Goal: Task Accomplishment & Management: Manage account settings

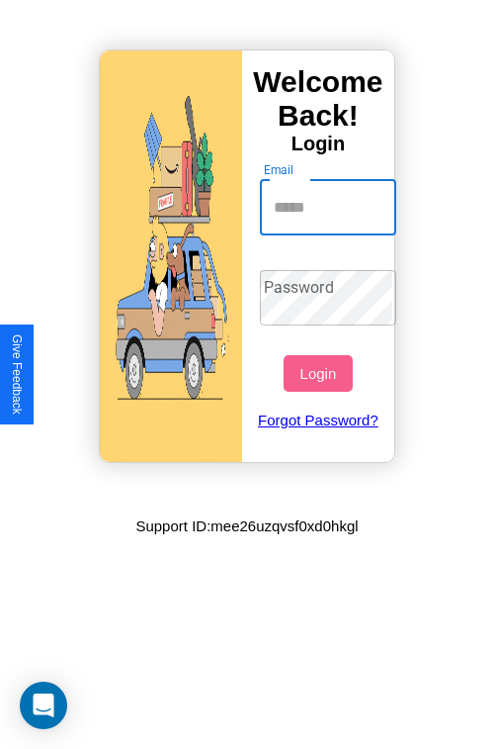
click at [330, 207] on input "Email" at bounding box center [328, 207] width 137 height 55
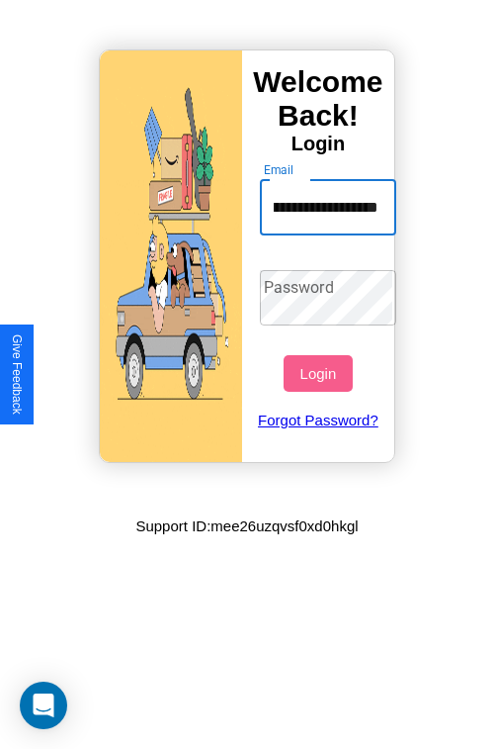
scroll to position [0, 101]
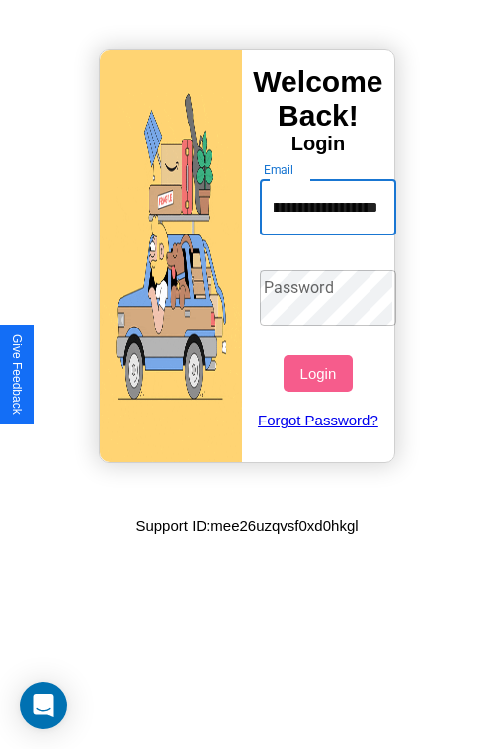
type input "**********"
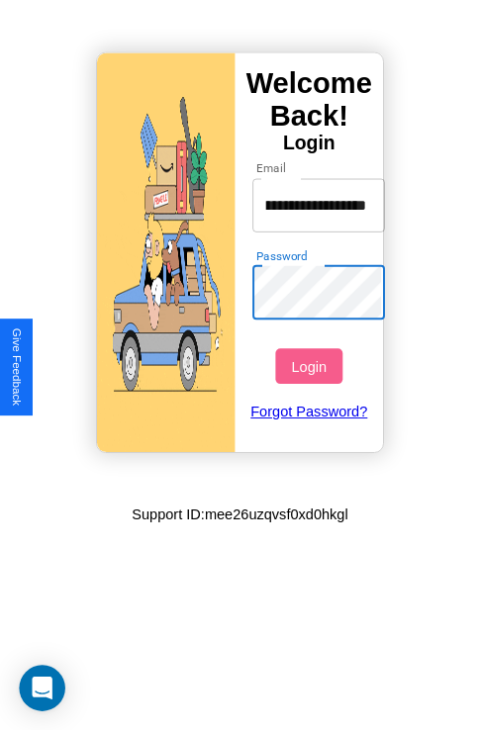
scroll to position [0, 0]
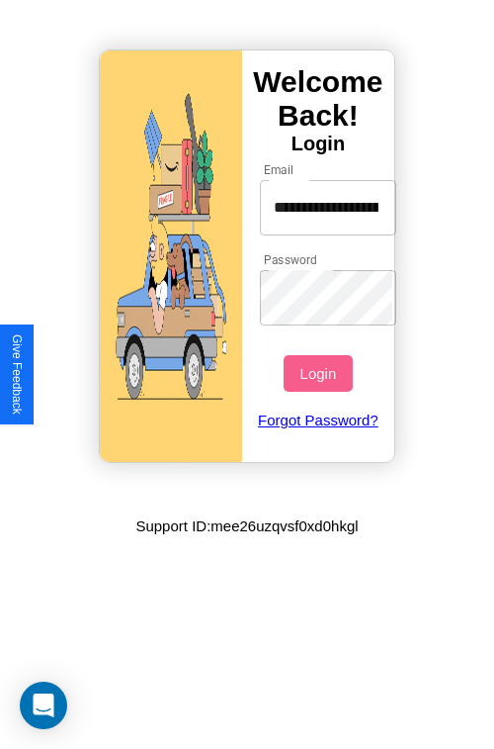
click at [320, 373] on button "Login" at bounding box center [318, 373] width 68 height 37
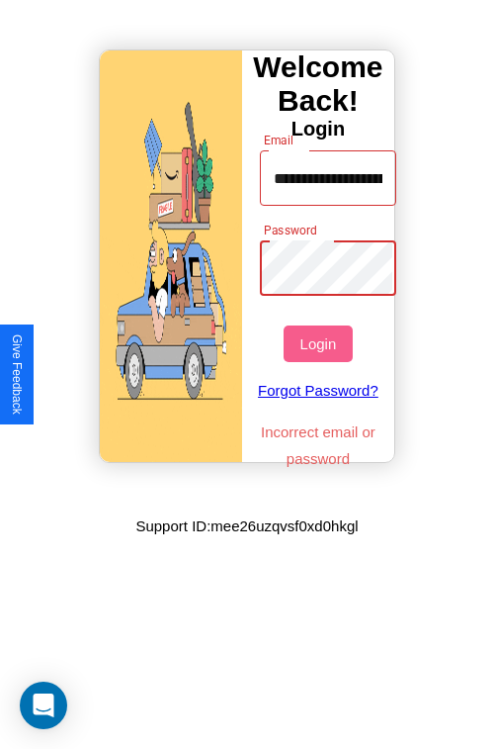
click at [320, 343] on button "Login" at bounding box center [318, 343] width 68 height 37
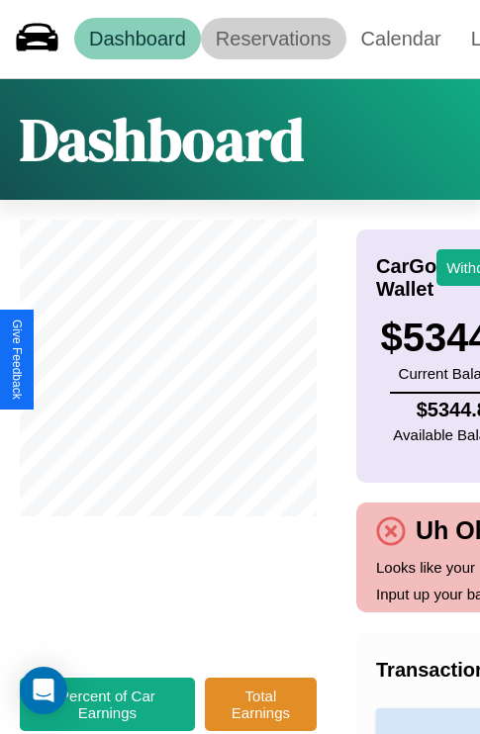
click at [273, 39] on link "Reservations" at bounding box center [273, 39] width 145 height 42
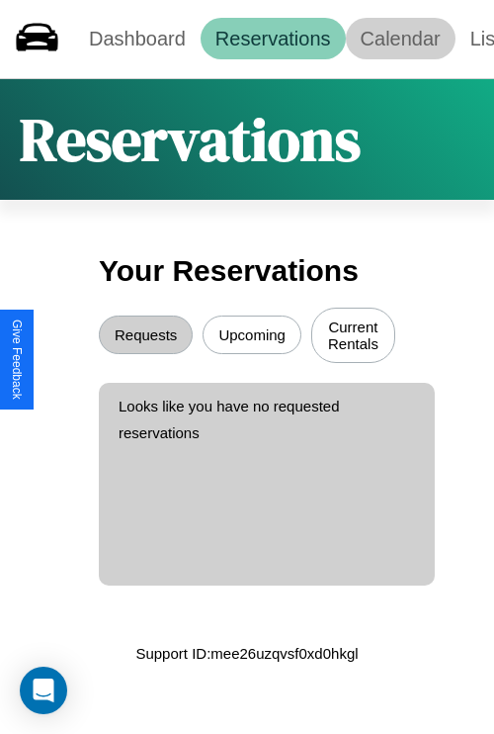
click at [400, 39] on link "Calendar" at bounding box center [401, 39] width 110 height 42
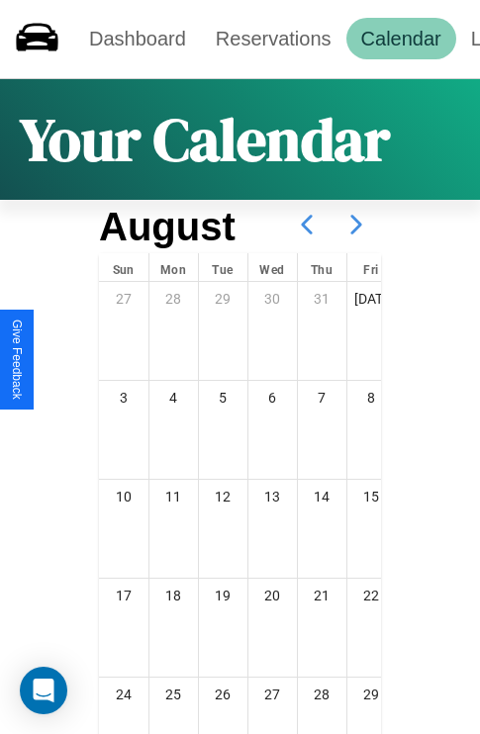
click at [356, 224] on icon at bounding box center [355, 224] width 49 height 49
